Goal: Find specific page/section: Locate a particular part of the current website

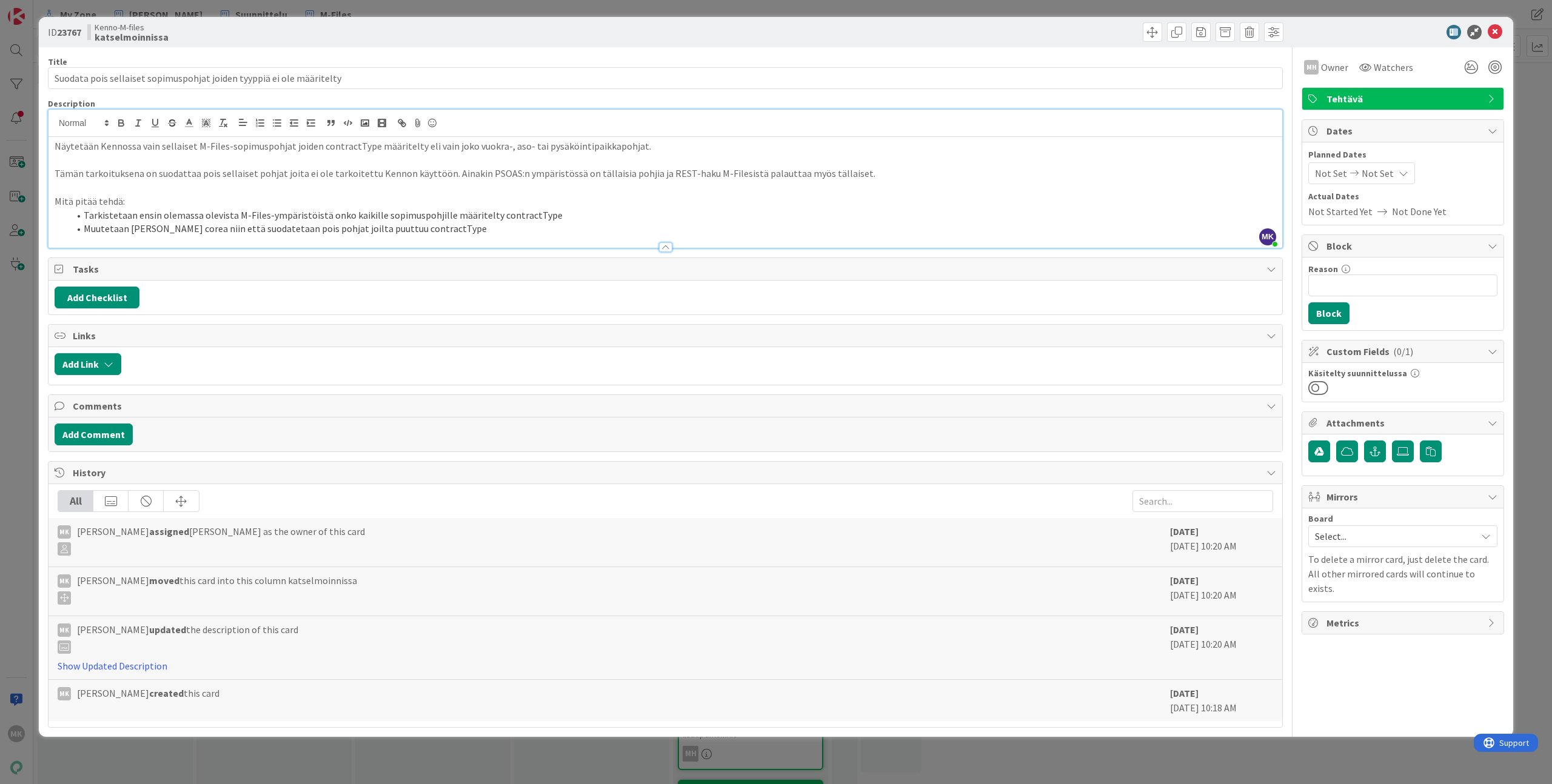
click at [685, 25] on div at bounding box center [975, 31] width 615 height 19
click at [683, 11] on div "ID 23767 Kenno-M-files katselmoinnissa Title 69 / 128 Suodata pois sellaiset so…" at bounding box center [776, 392] width 1552 height 784
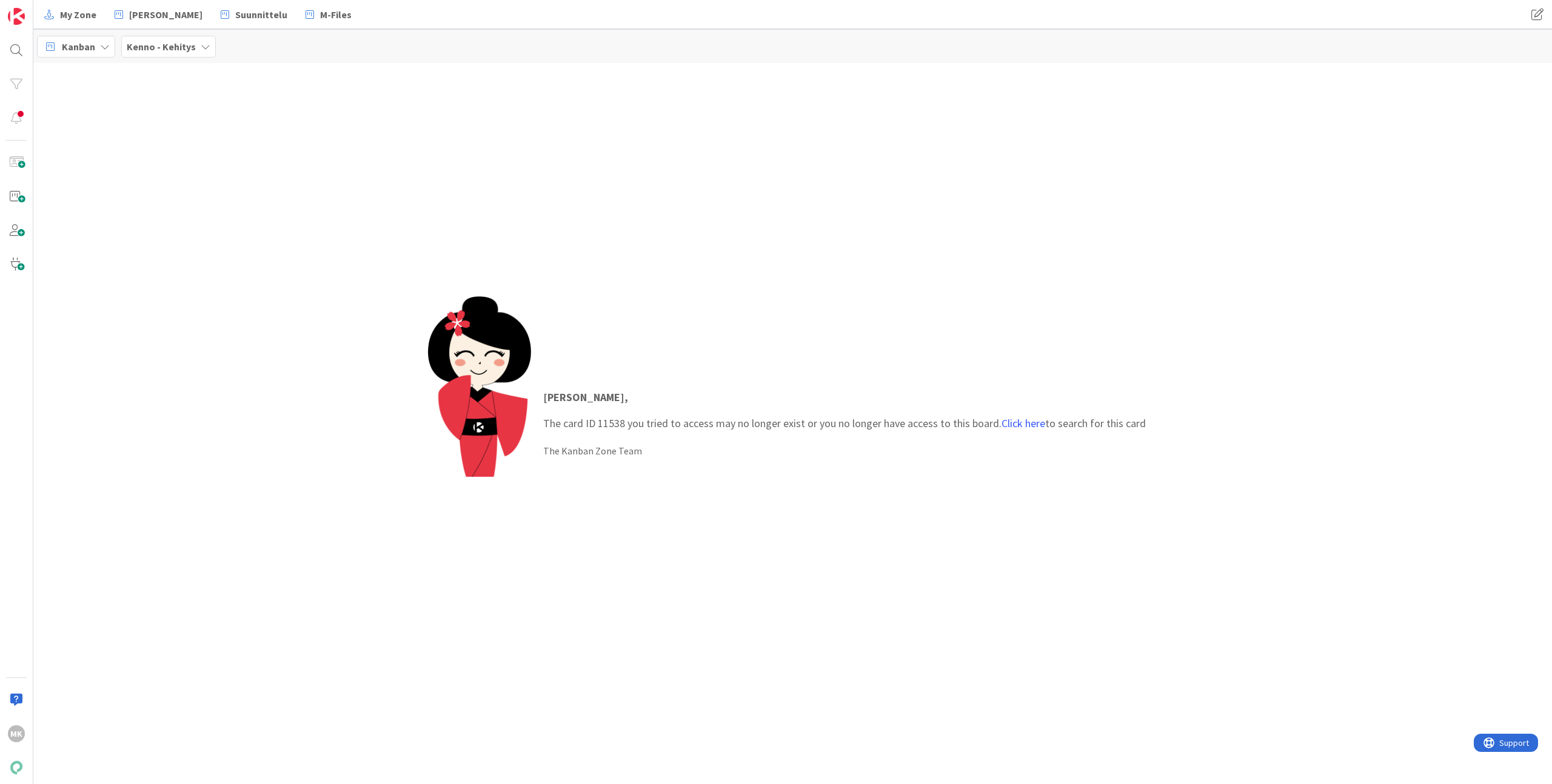
click at [611, 418] on p "[PERSON_NAME] , The card ID 11538 you tried to access may no longer exist or yo…" at bounding box center [844, 410] width 603 height 43
click at [1030, 422] on link "Click here" at bounding box center [1023, 423] width 44 height 14
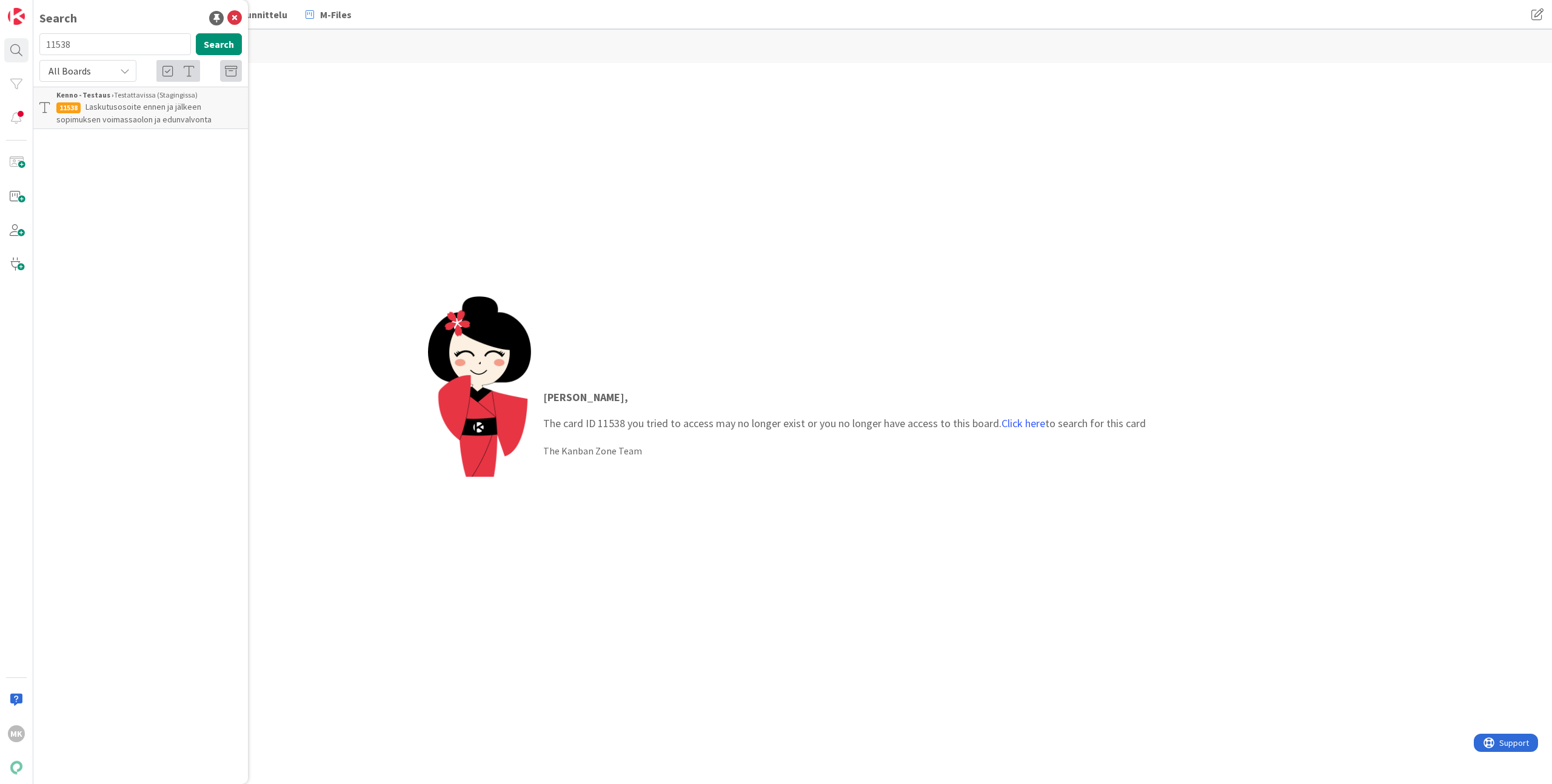
click at [184, 122] on span "Laskutusosoite ennen ja jälkeen sopimuksen voimassaolon ja edunvalvonta" at bounding box center [134, 113] width 155 height 24
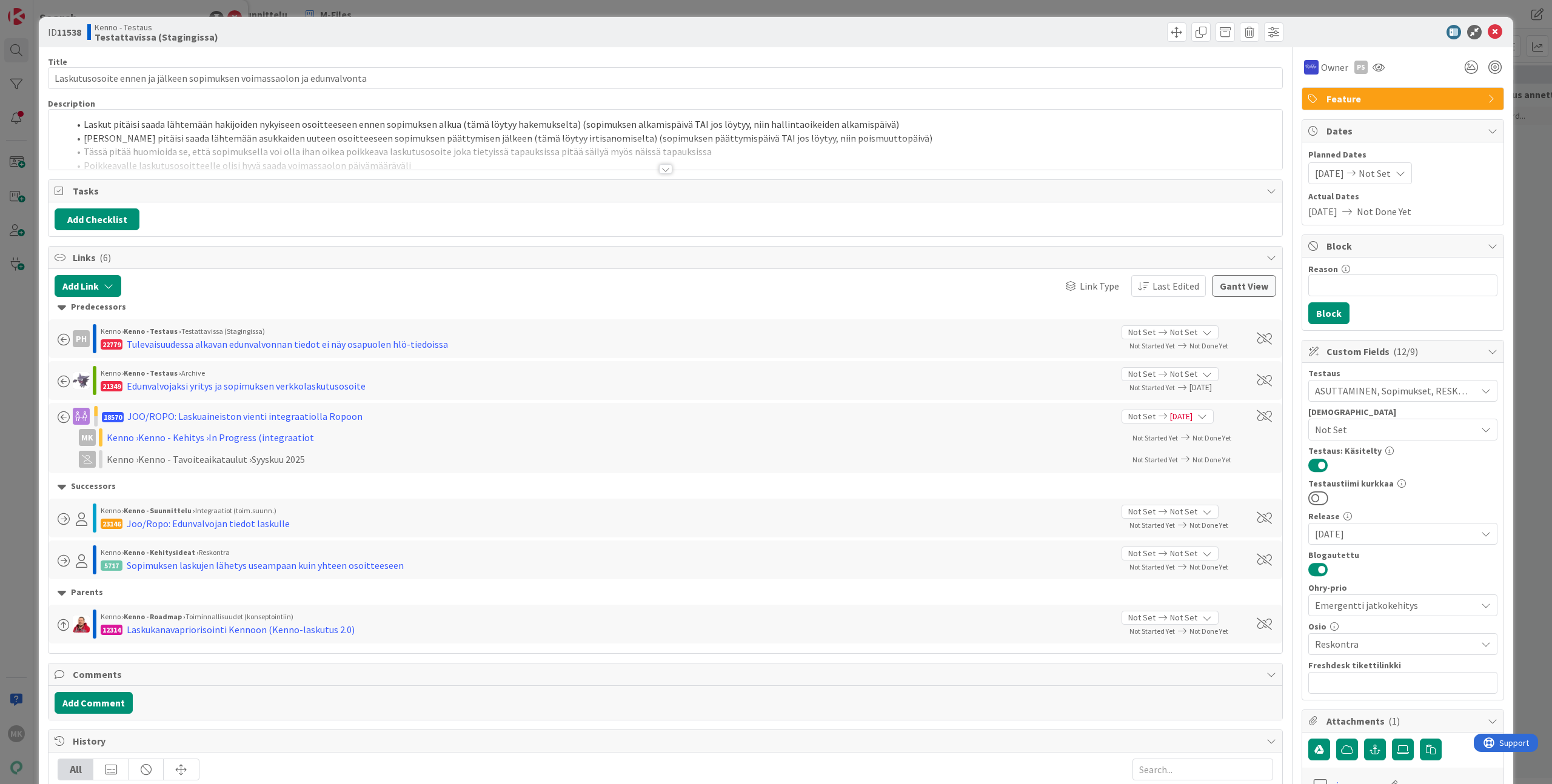
click at [307, 175] on div "Title 71 / 128 Laskutusosoite ennen ja jälkeen sopimuksen voimassaolon ja edunv…" at bounding box center [665, 575] width 1235 height 1056
click at [311, 164] on div at bounding box center [664, 154] width 1234 height 31
